Goal: Information Seeking & Learning: Learn about a topic

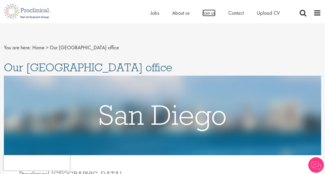
drag, startPoint x: 206, startPoint y: 11, endPoint x: 118, endPoint y: 17, distance: 88.4
click at [206, 11] on span "Join us" at bounding box center [209, 13] width 13 height 7
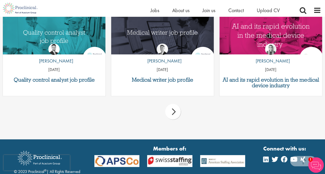
scroll to position [569, 0]
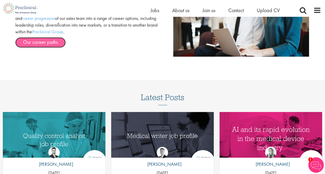
click at [59, 43] on link "Our career paths" at bounding box center [40, 43] width 50 height 10
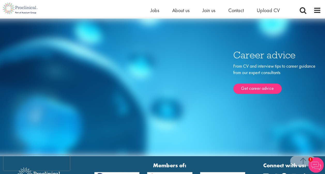
scroll to position [1683, 0]
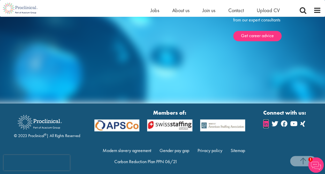
click at [266, 122] on icon at bounding box center [265, 124] width 5 height 6
